Goal: Task Accomplishment & Management: Manage account settings

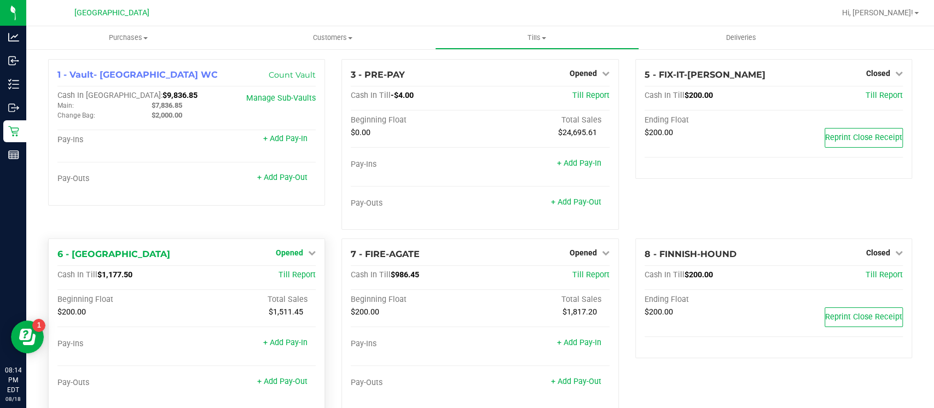
click at [308, 254] on icon at bounding box center [312, 253] width 8 height 8
click at [302, 275] on link "Close Till" at bounding box center [291, 275] width 30 height 9
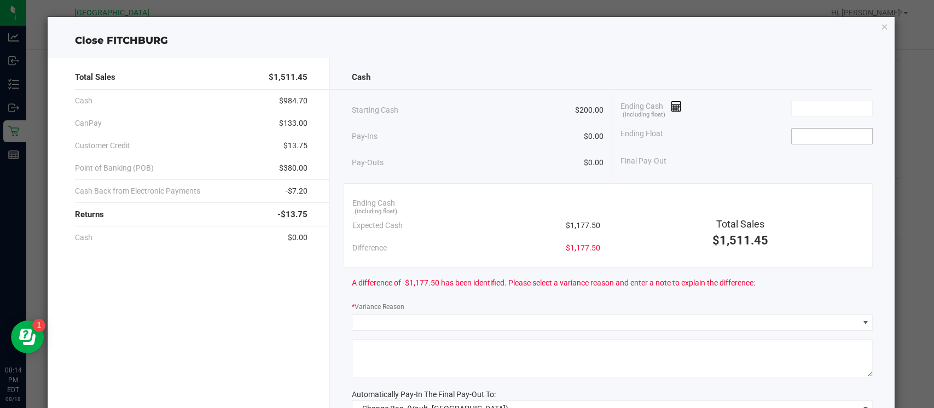
click at [792, 138] on input at bounding box center [832, 136] width 80 height 15
type input "$200.00"
click at [838, 104] on input at bounding box center [832, 108] width 80 height 15
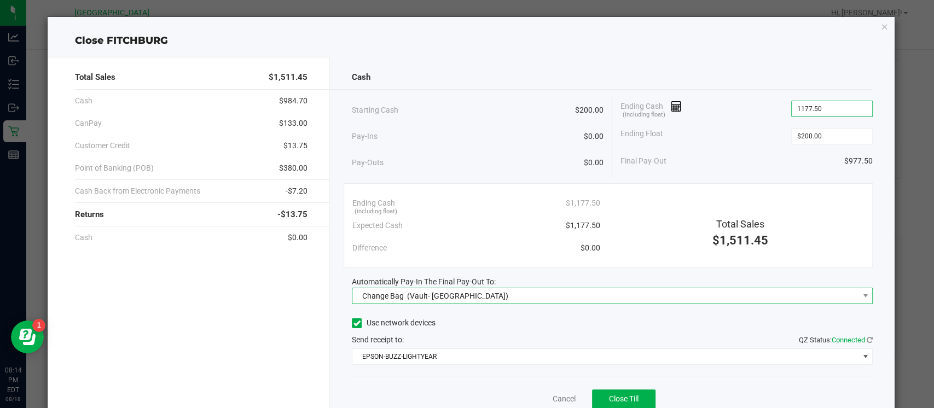
type input "$1,177.50"
click at [820, 292] on span "Change Bag (Vault- Miami Beach WC)" at bounding box center [605, 295] width 506 height 15
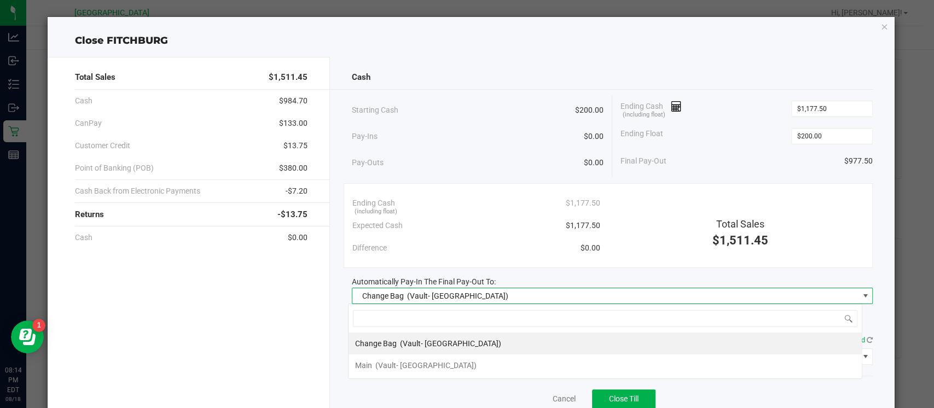
scroll to position [16, 514]
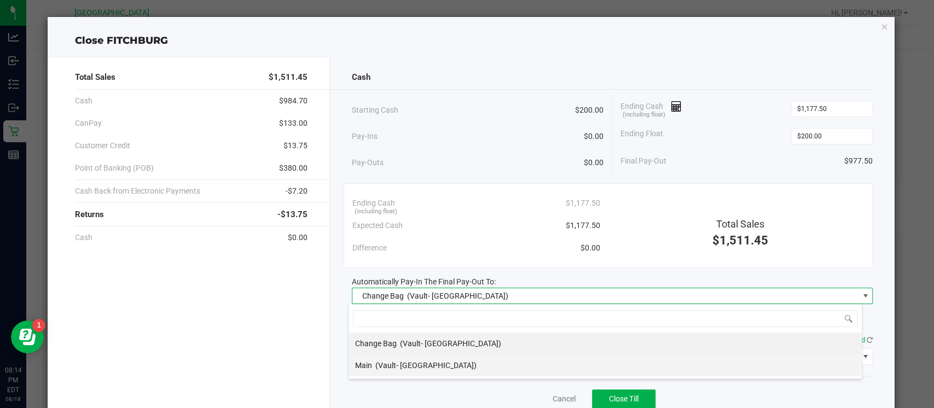
click at [725, 366] on li "Main (Vault- Miami Beach WC)" at bounding box center [605, 366] width 513 height 22
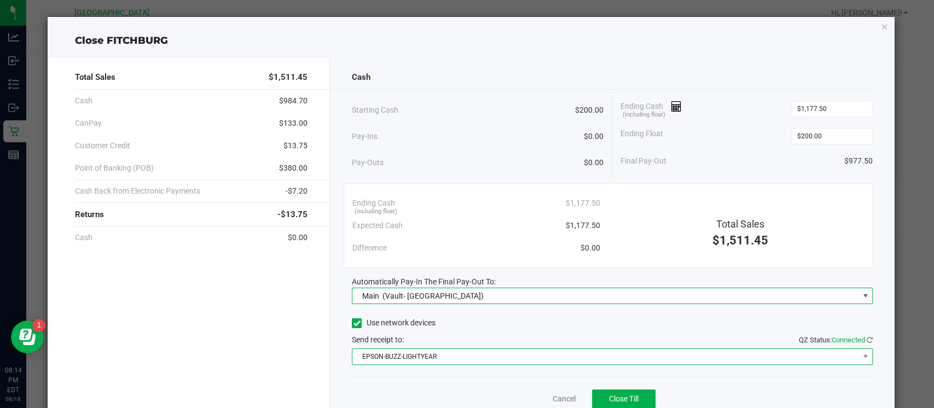
click at [703, 356] on span "EPSON-BUZZ-LIGHTYEAR" at bounding box center [605, 356] width 506 height 15
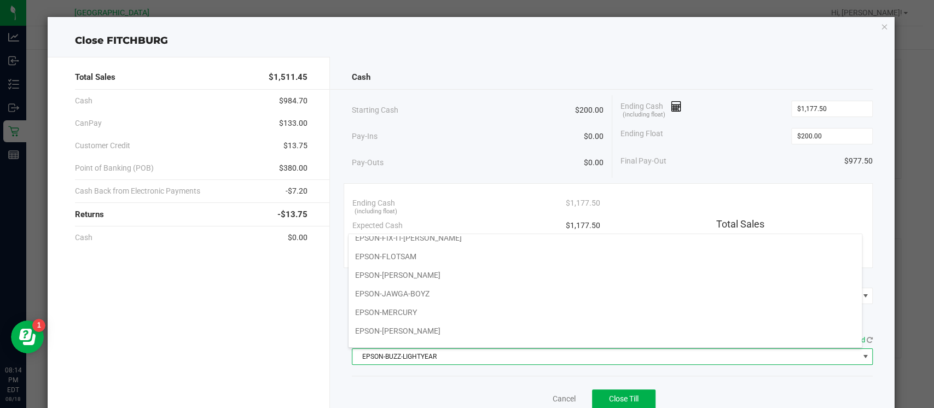
scroll to position [112, 0]
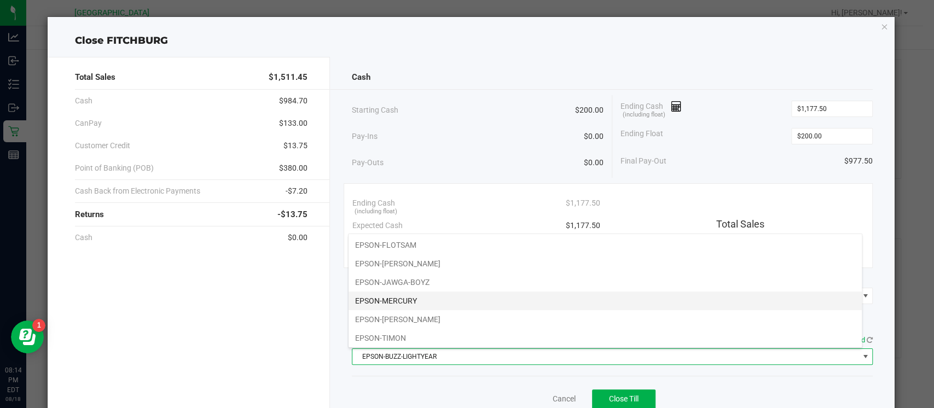
click at [809, 303] on li "EPSON-MERCURY" at bounding box center [605, 301] width 513 height 19
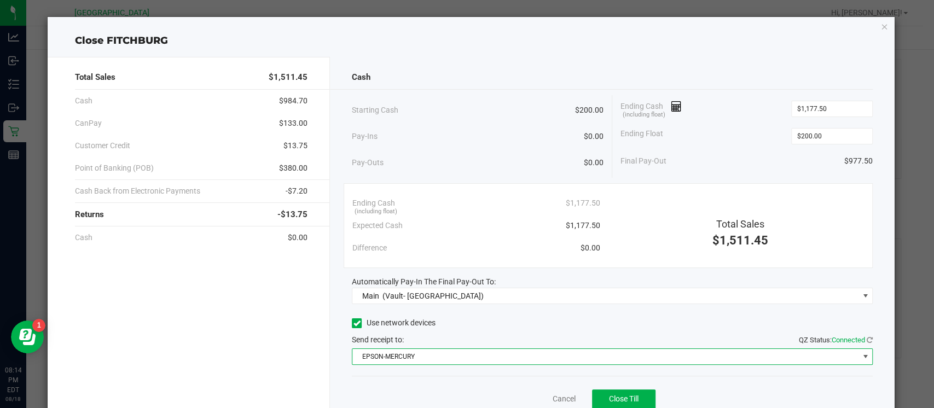
click at [771, 49] on div "Total Sales $1,511.45 Cash $984.70 CanPay $133.00 Customer Credit $13.75 Point …" at bounding box center [471, 242] width 847 height 389
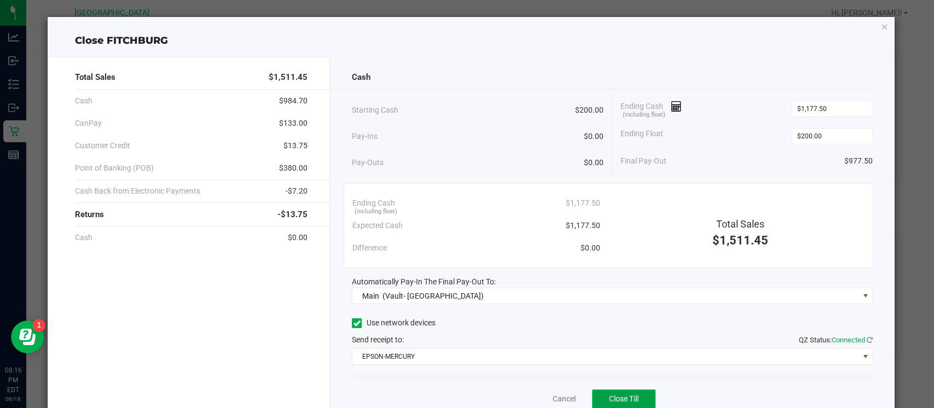
click at [610, 395] on span "Close Till" at bounding box center [624, 399] width 30 height 9
click at [881, 25] on icon "button" at bounding box center [885, 26] width 8 height 13
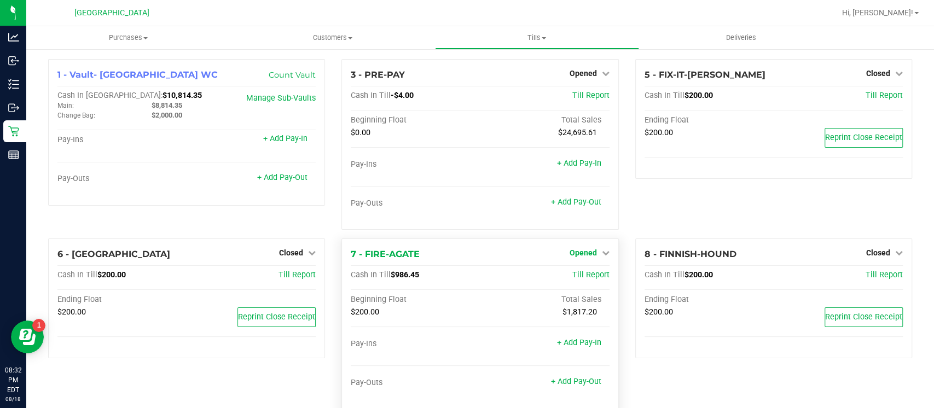
click at [586, 251] on span "Opened" at bounding box center [583, 252] width 27 height 9
click at [573, 273] on link "Close Till" at bounding box center [585, 275] width 30 height 9
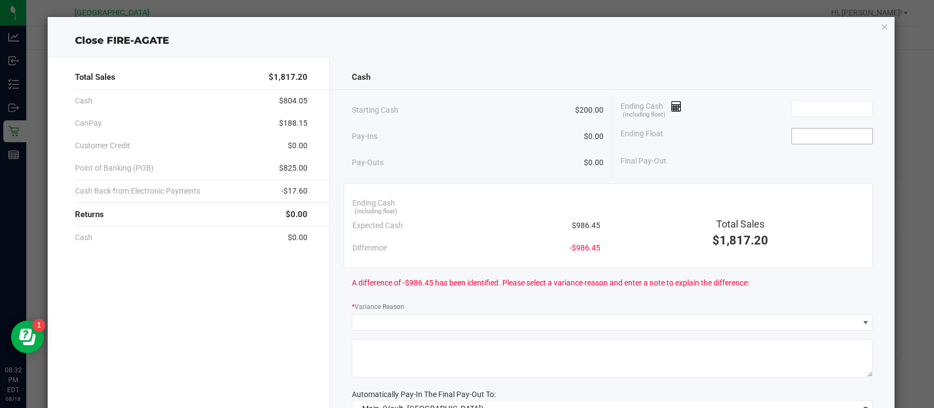
click at [795, 135] on input at bounding box center [832, 136] width 80 height 15
type input "$200.00"
click at [810, 105] on input at bounding box center [832, 108] width 80 height 15
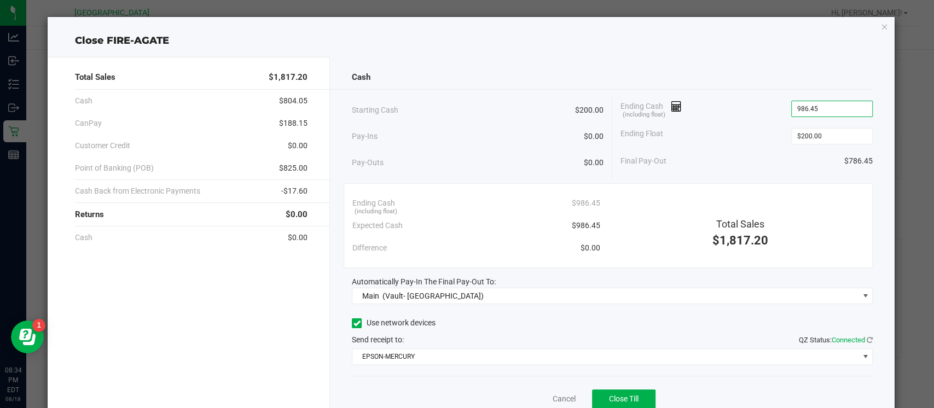
type input "$986.45"
click at [626, 387] on div "Cancel Close Till" at bounding box center [612, 397] width 521 height 42
click at [617, 398] on span "Close Till" at bounding box center [624, 399] width 30 height 9
click at [881, 27] on icon "button" at bounding box center [885, 26] width 8 height 13
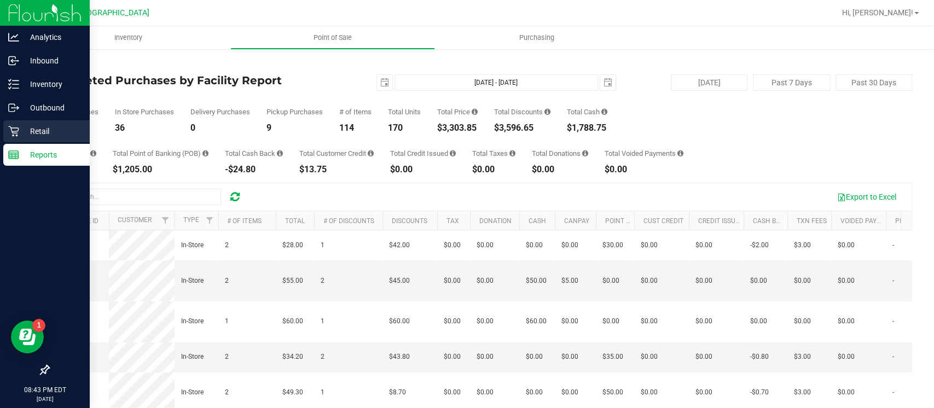
click at [49, 133] on p "Retail" at bounding box center [52, 131] width 66 height 13
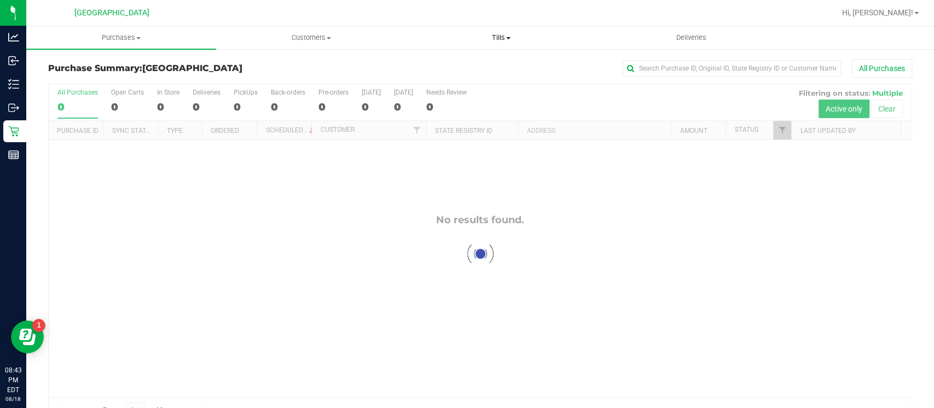
click at [493, 42] on span "Tills" at bounding box center [501, 38] width 189 height 10
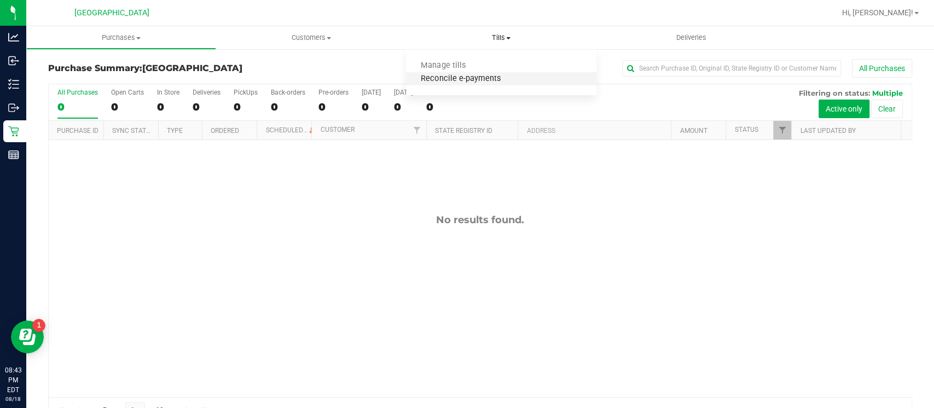
click at [477, 77] on span "Reconcile e-payments" at bounding box center [460, 78] width 109 height 9
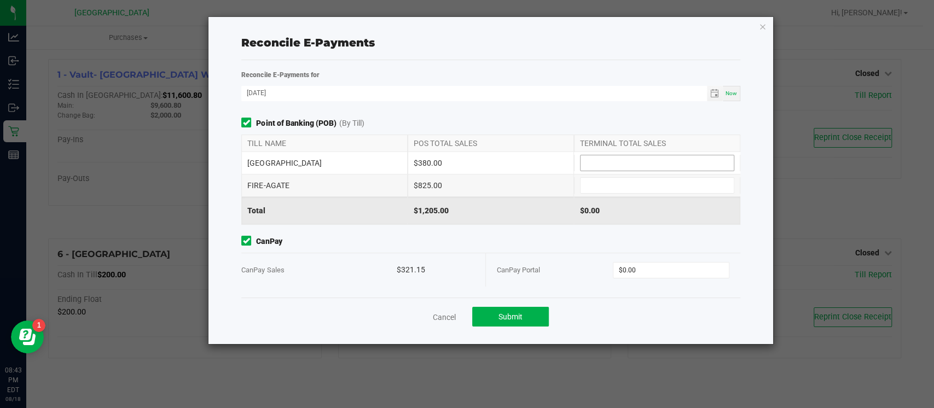
click at [596, 160] on input at bounding box center [657, 162] width 153 height 15
type input "$380.00"
click at [610, 186] on input at bounding box center [657, 185] width 153 height 15
type input "$825.00"
type input "0"
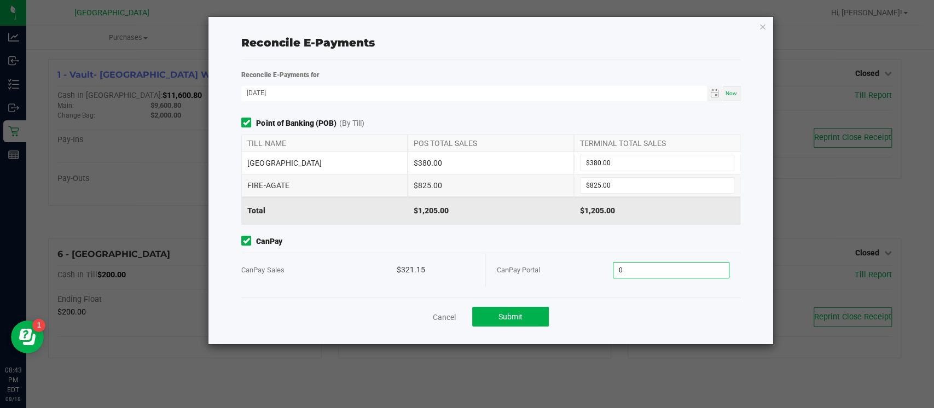
click at [642, 271] on input "0" at bounding box center [670, 270] width 115 height 15
type input "$321.15"
click at [511, 316] on span "Submit" at bounding box center [511, 316] width 24 height 9
